Goal: Go to known website: Access a specific website the user already knows

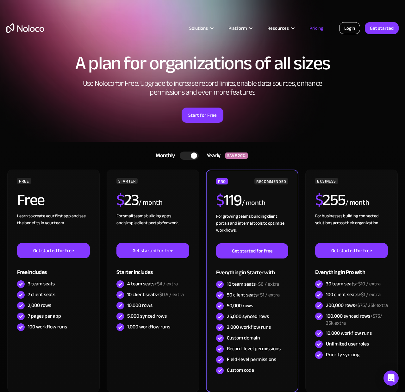
click at [343, 32] on link "Login" at bounding box center [349, 28] width 21 height 12
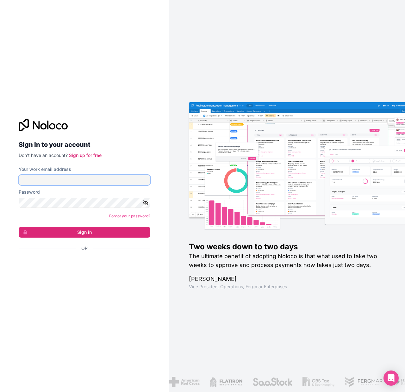
click at [50, 178] on input "Your work email address" at bounding box center [85, 180] width 132 height 10
type input "[EMAIL_ADDRESS][DOMAIN_NAME]"
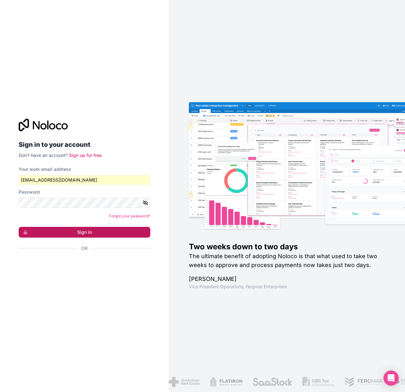
click at [89, 232] on button "Sign in" at bounding box center [85, 232] width 132 height 11
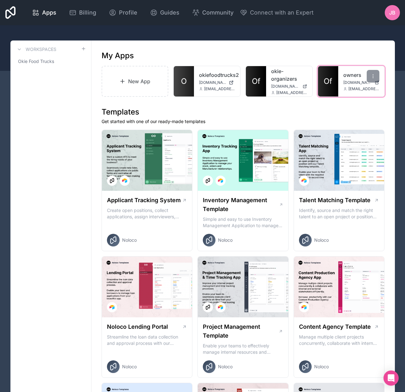
click at [338, 80] on div "owners [DOMAIN_NAME] [EMAIL_ADDRESS][DOMAIN_NAME]" at bounding box center [361, 81] width 46 height 30
click at [332, 80] on span "Of" at bounding box center [328, 81] width 9 height 10
